Goal: Information Seeking & Learning: Learn about a topic

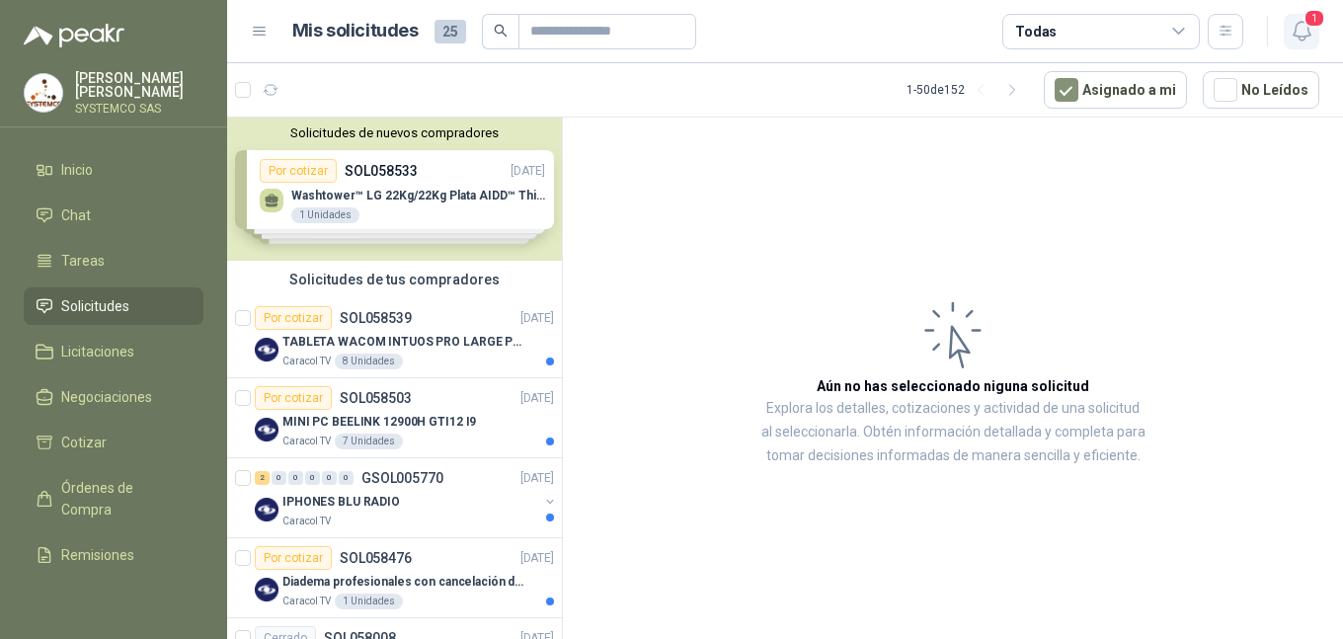
click at [1305, 25] on span "1" at bounding box center [1315, 18] width 22 height 19
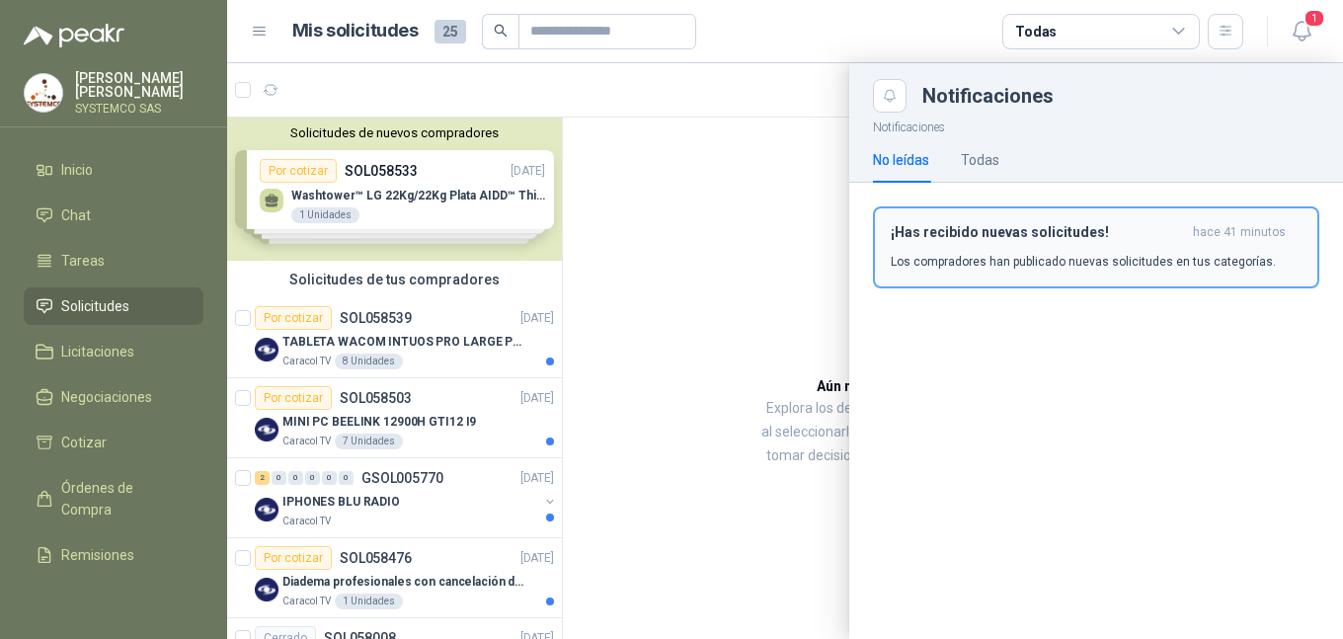
click at [1189, 259] on p "Los compradores han publicado nuevas solicitudes en tus categorías." at bounding box center [1083, 262] width 385 height 18
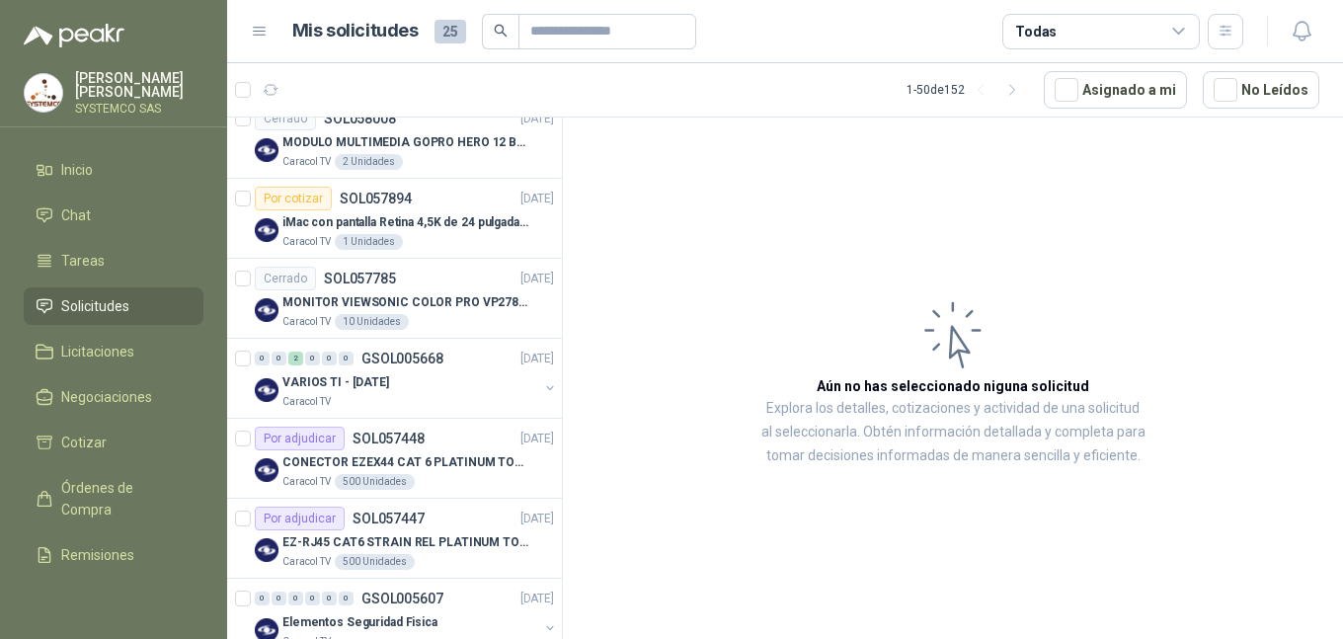
scroll to position [526, 0]
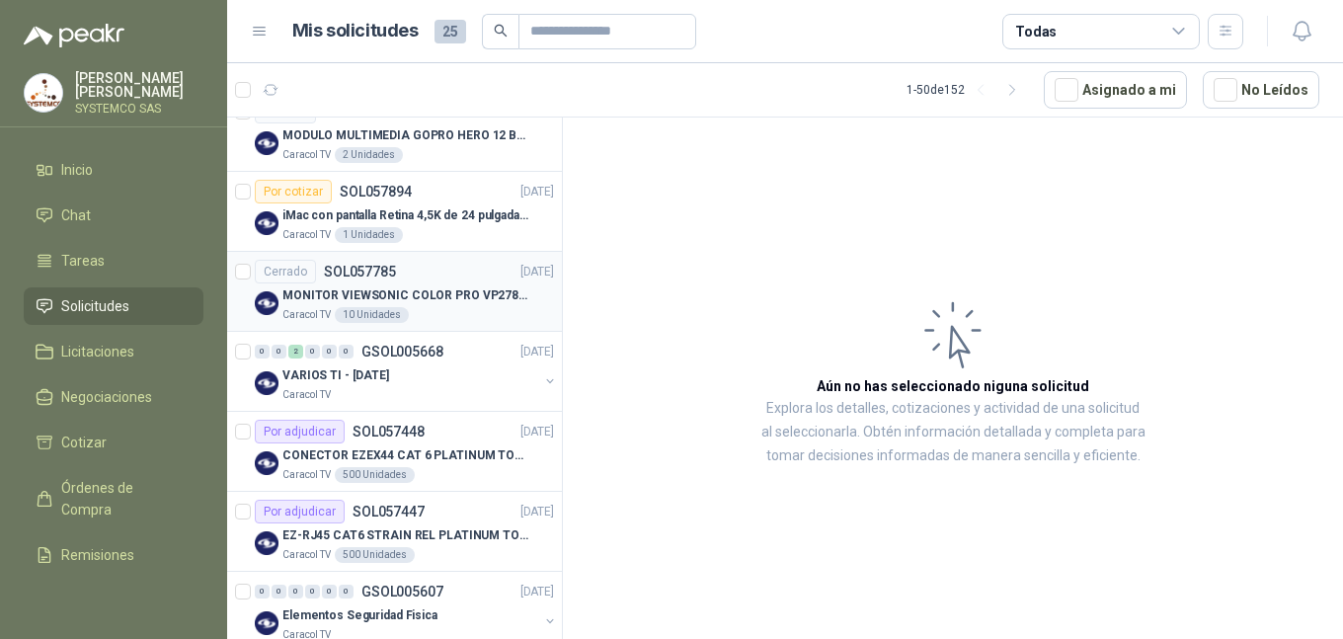
click at [499, 294] on p "MONITOR VIEWSONIC COLOR PRO VP2786-4K" at bounding box center [406, 295] width 246 height 19
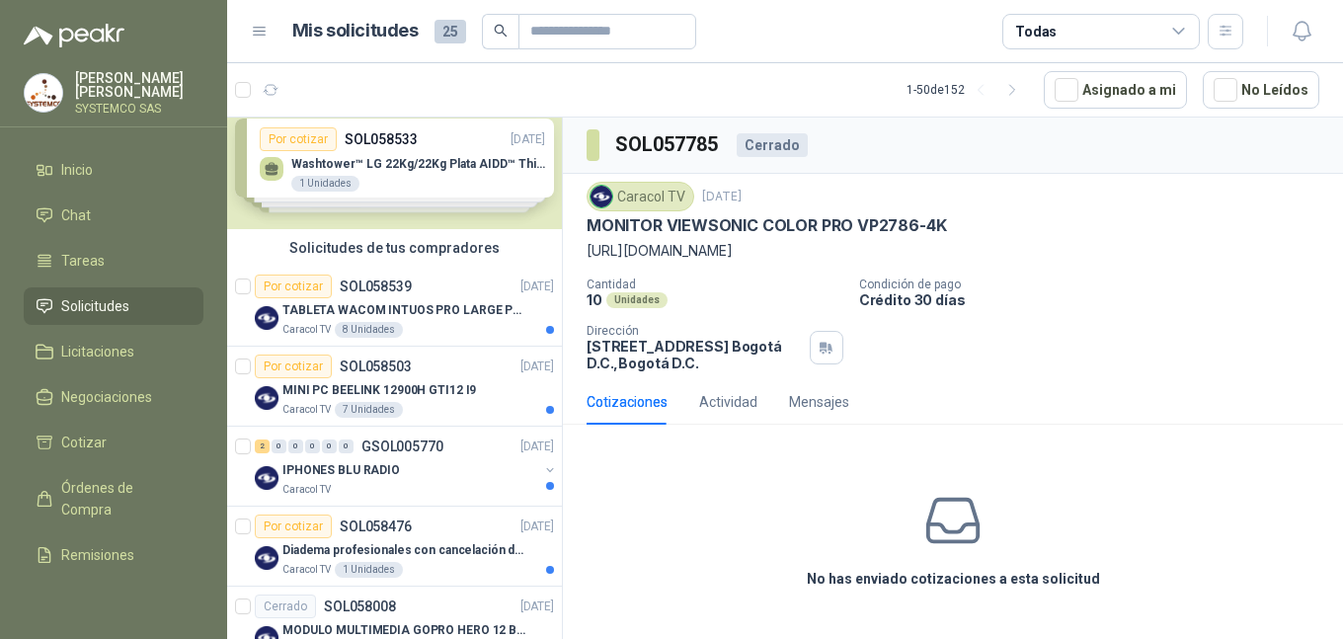
scroll to position [23, 0]
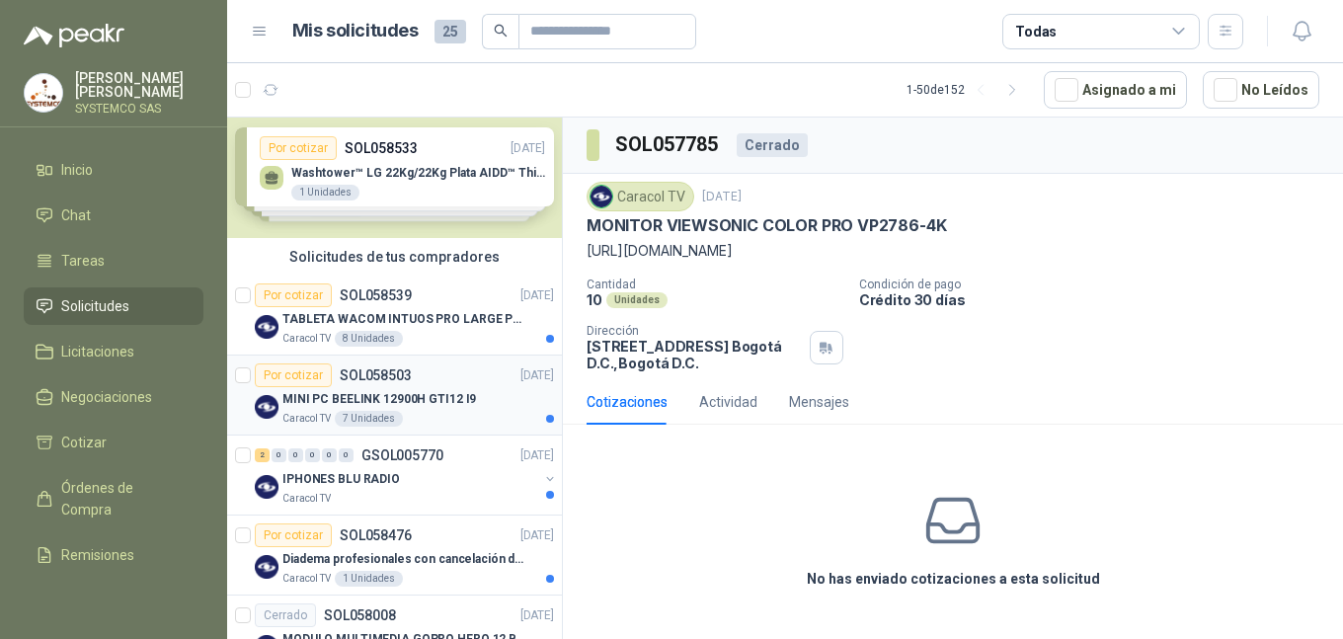
click at [428, 398] on p "MINI PC BEELINK 12900H GTI12 I9" at bounding box center [380, 399] width 194 height 19
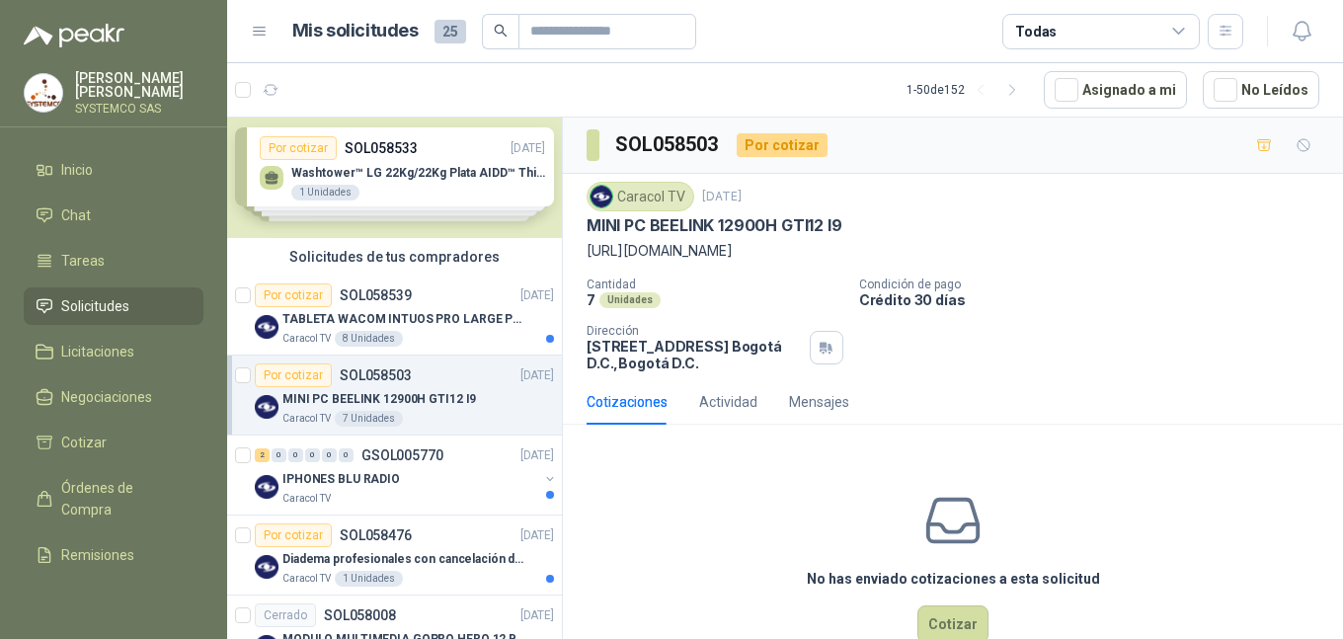
drag, startPoint x: 580, startPoint y: 253, endPoint x: 1094, endPoint y: 267, distance: 514.8
click at [1093, 267] on div "Caracol TV [DATE] MINI PC BEELINK 12900H GTI12 I9 [URL][DOMAIN_NAME] Cantidad 7…" at bounding box center [953, 276] width 780 height 205
click at [1180, 247] on p "[URL][DOMAIN_NAME]" at bounding box center [953, 251] width 733 height 22
drag, startPoint x: 1303, startPoint y: 249, endPoint x: 579, endPoint y: 255, distance: 724.1
click at [579, 255] on div "Caracol TV [DATE] MINI PC BEELINK 12900H GTI12 I9 [URL][DOMAIN_NAME] Cantidad 7…" at bounding box center [953, 276] width 780 height 205
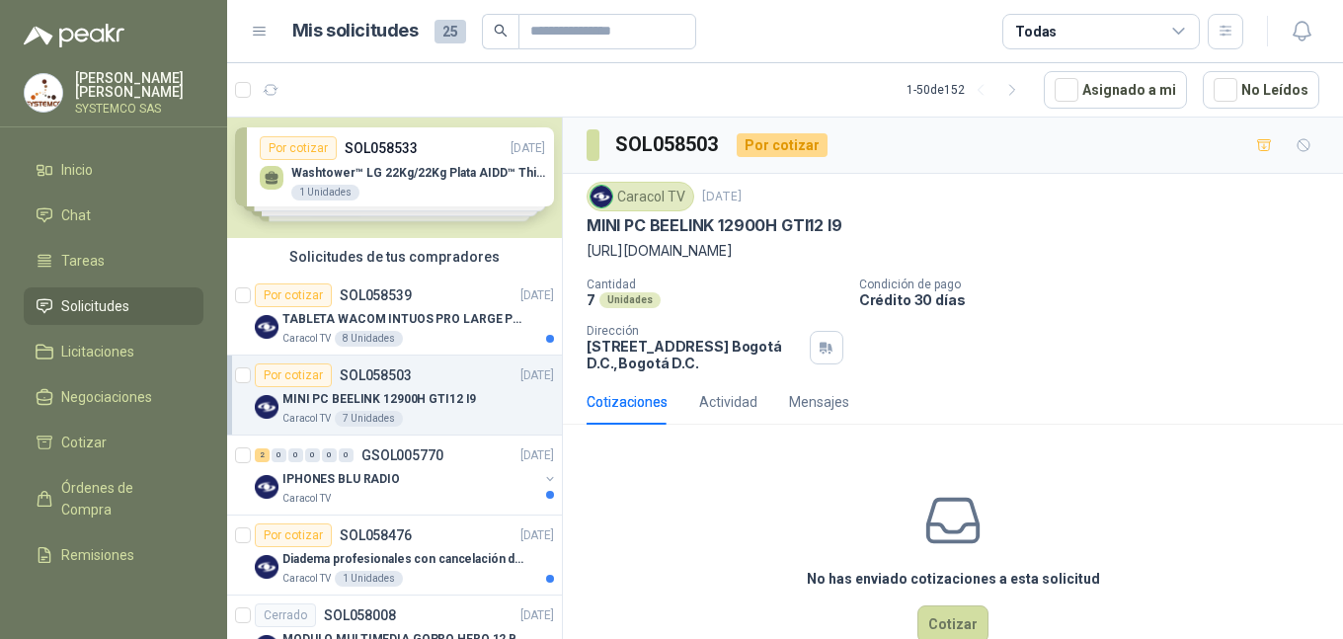
copy p "[URL][DOMAIN_NAME]"
click at [1137, 341] on div "Cantidad 7 Unidades Condición de pago Crédito 30 [PERSON_NAME] Dirección [STREE…" at bounding box center [953, 325] width 733 height 94
